Goal: Submit feedback/report problem

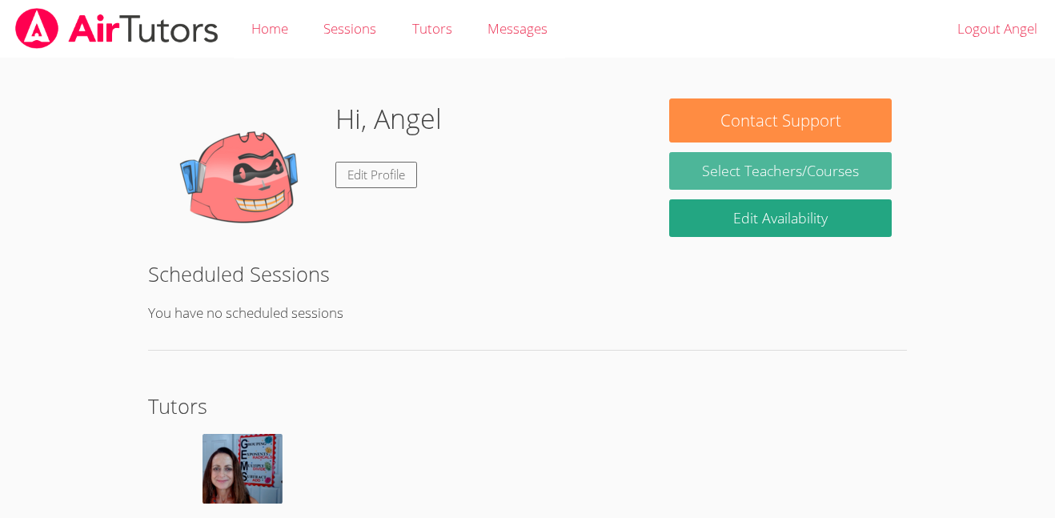
click at [773, 162] on link "Select Teachers/Courses" at bounding box center [780, 171] width 222 height 38
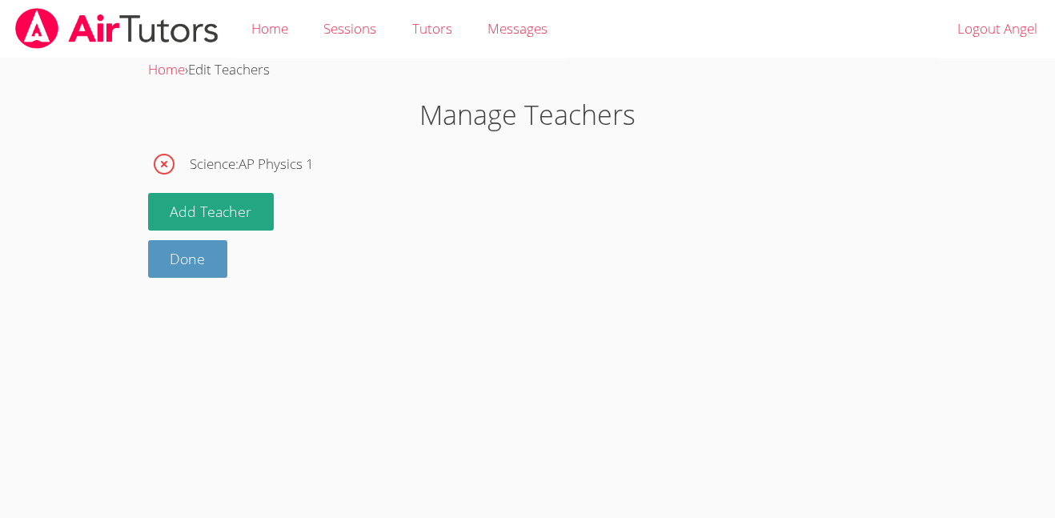
click at [178, 288] on body "Home Sessions Tutors Messages Logout Angel Home › Edit Teachers Manage Teachers…" at bounding box center [527, 259] width 1055 height 518
click at [173, 271] on link "Done" at bounding box center [188, 259] width 80 height 38
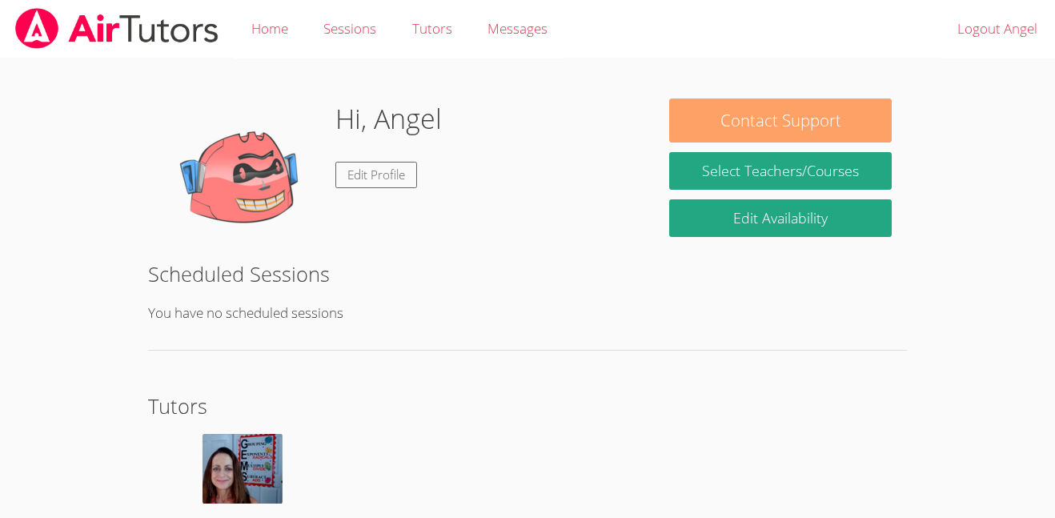
click at [707, 119] on button "Contact Support" at bounding box center [780, 120] width 222 height 44
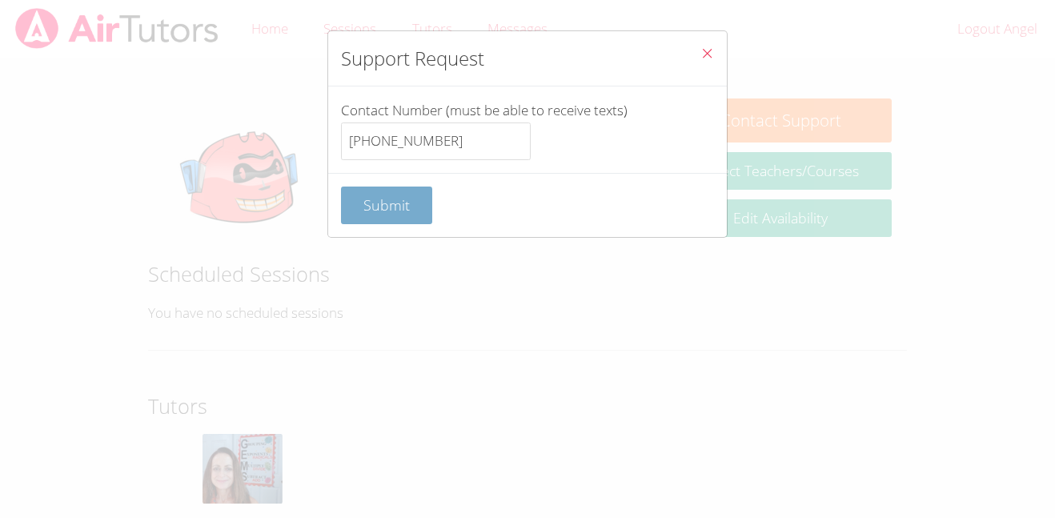
click at [375, 218] on button "Submit" at bounding box center [386, 205] width 91 height 38
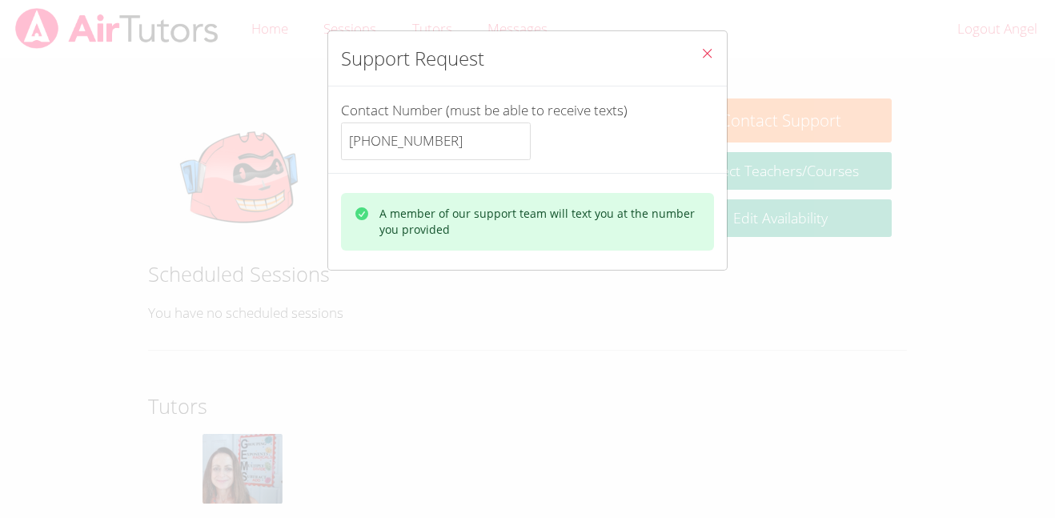
click at [697, 54] on button "Close" at bounding box center [706, 55] width 39 height 49
